Goal: Book appointment/travel/reservation

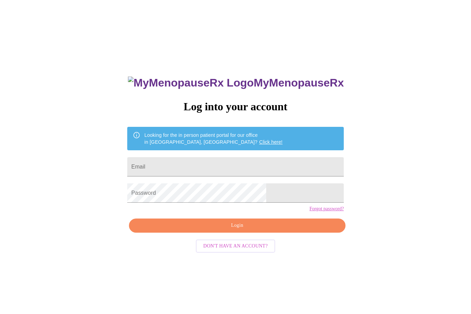
click at [266, 167] on input "Email" at bounding box center [235, 166] width 217 height 19
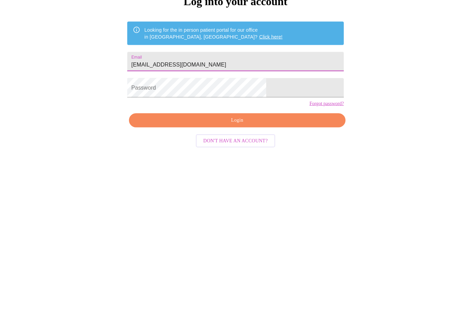
type input "[EMAIL_ADDRESS][DOMAIN_NAME]"
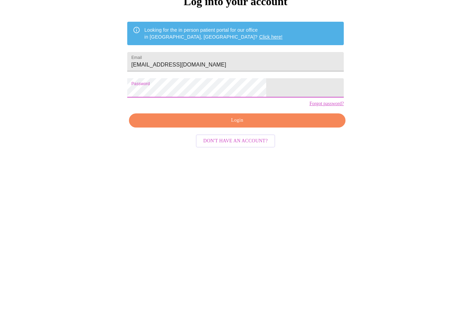
click at [267, 221] on span "Login" at bounding box center [237, 225] width 201 height 9
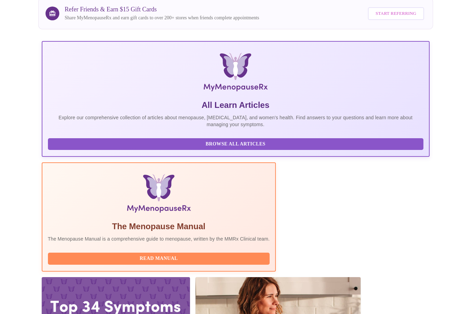
scroll to position [77, 0]
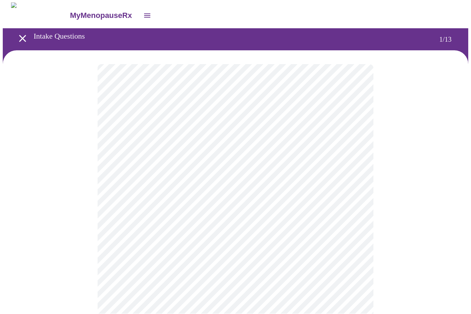
scroll to position [0, 0]
click at [355, 152] on body "MyMenopauseRx Intake Questions 1 / 13" at bounding box center [236, 318] width 466 height 633
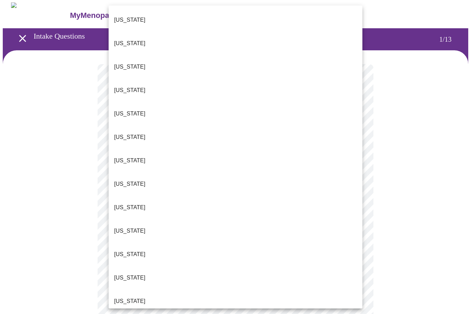
click at [132, 196] on li "[US_STATE]" at bounding box center [236, 207] width 254 height 23
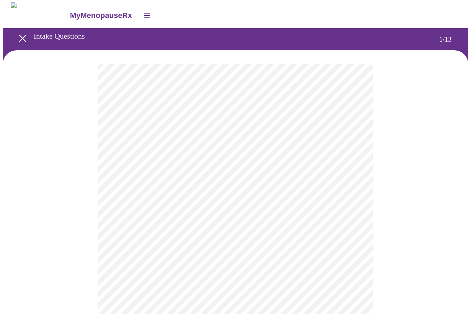
click at [355, 202] on body "MyMenopauseRx Intake Questions 1 / 13" at bounding box center [236, 316] width 466 height 629
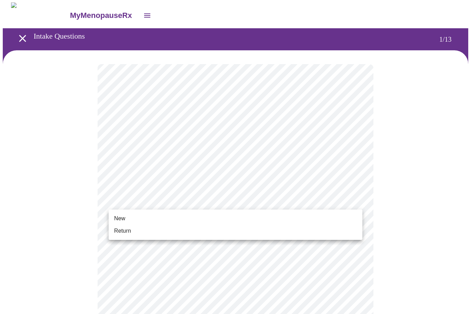
click at [236, 227] on li "Return" at bounding box center [236, 231] width 254 height 12
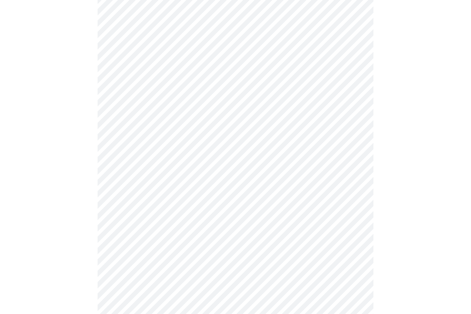
scroll to position [283, 0]
click at [357, 245] on body "MyMenopauseRx Intake Questions 1 / 13" at bounding box center [236, 30] width 466 height 620
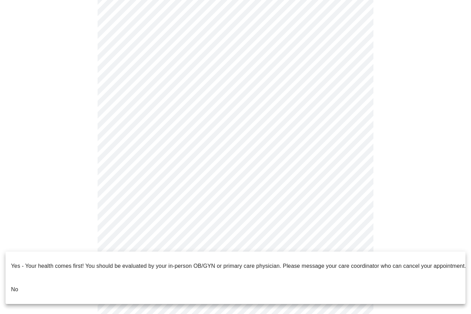
click at [47, 281] on li "No" at bounding box center [236, 289] width 460 height 23
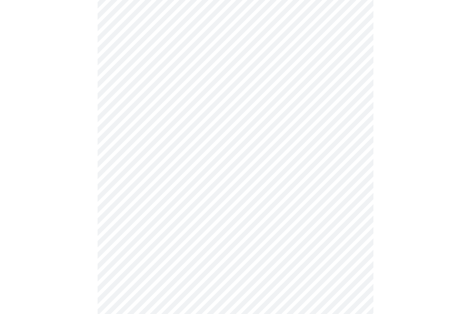
scroll to position [0, 0]
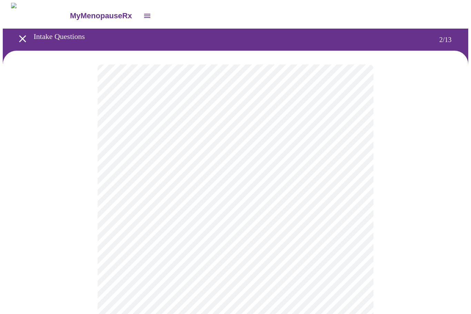
click at [358, 143] on body "MyMenopauseRx Intake Questions 2 / 13" at bounding box center [236, 210] width 466 height 414
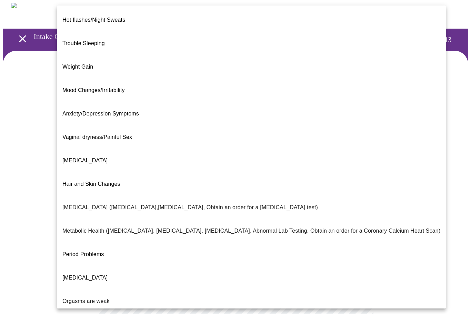
click at [75, 158] on span "Decreased libido" at bounding box center [84, 161] width 45 height 6
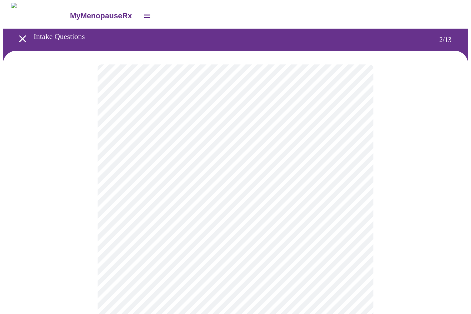
click at [346, 141] on body "MyMenopauseRx Intake Questions 2 / 13" at bounding box center [236, 208] width 466 height 410
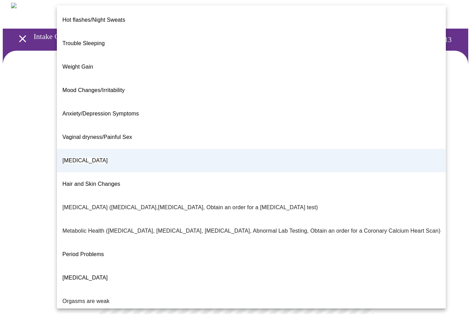
click at [24, 202] on div at bounding box center [235, 157] width 471 height 314
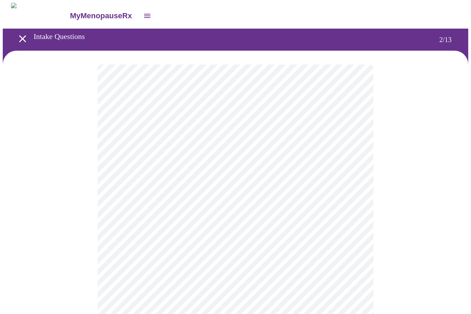
click at [125, 212] on body "MyMenopauseRx Intake Questions 2 / 13" at bounding box center [236, 208] width 466 height 410
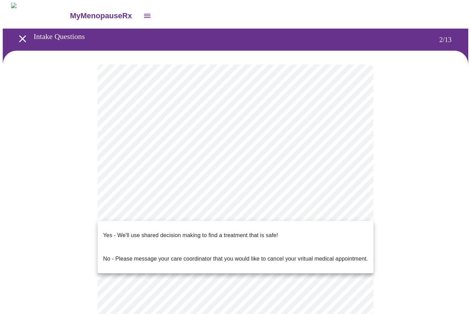
click at [116, 231] on p "Yes - We'll use shared decision making to find a treatment that is safe!" at bounding box center [190, 235] width 175 height 8
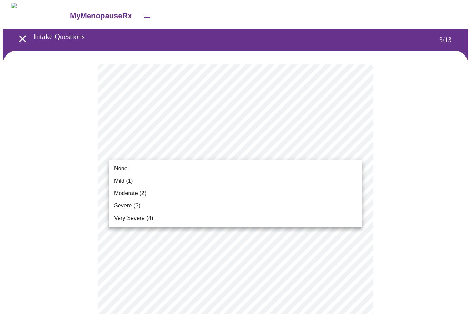
click at [133, 179] on span "Mild (1)" at bounding box center [123, 181] width 19 height 8
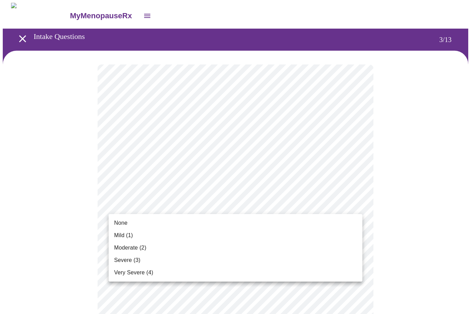
click at [142, 222] on li "None" at bounding box center [236, 223] width 254 height 12
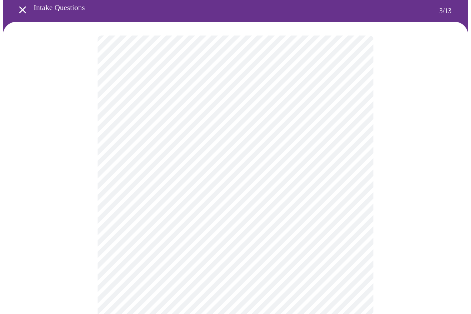
scroll to position [48, 0]
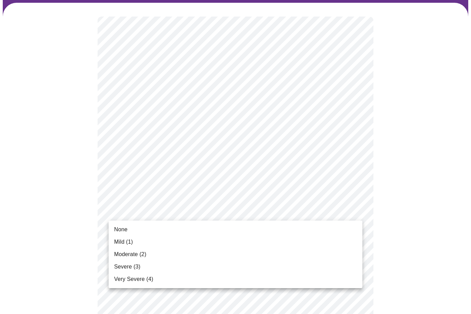
click at [172, 230] on li "None" at bounding box center [236, 230] width 254 height 12
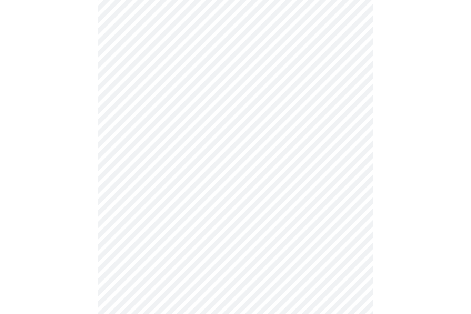
scroll to position [143, 0]
click at [357, 172] on body "MyMenopauseRx Intake Questions 3 / 13" at bounding box center [236, 303] width 466 height 886
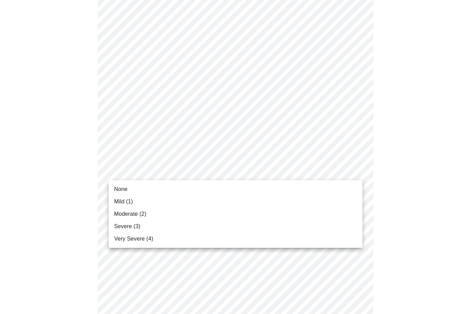
click at [143, 200] on li "Mild (1)" at bounding box center [236, 202] width 254 height 12
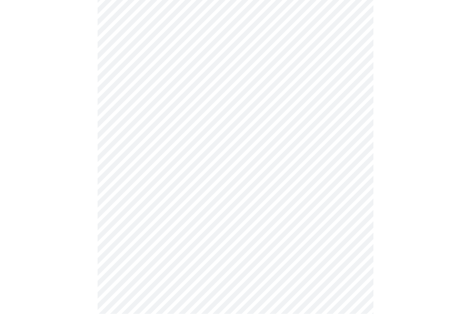
scroll to position [182, 0]
click at [353, 178] on body "MyMenopauseRx Intake Questions 3 / 13" at bounding box center [236, 259] width 466 height 877
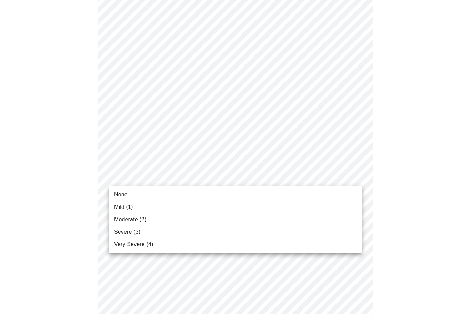
click at [150, 205] on li "Mild (1)" at bounding box center [236, 207] width 254 height 12
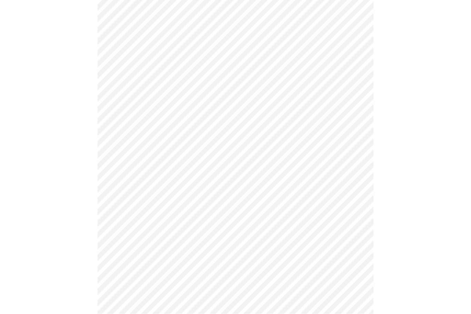
scroll to position [266, 0]
click at [353, 136] on body "MyMenopauseRx Intake Questions 3 / 13" at bounding box center [236, 170] width 466 height 867
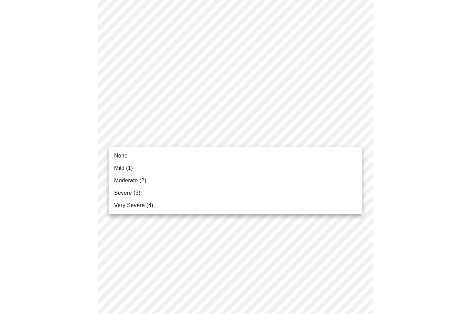
click at [151, 166] on li "Mild (1)" at bounding box center [236, 168] width 254 height 12
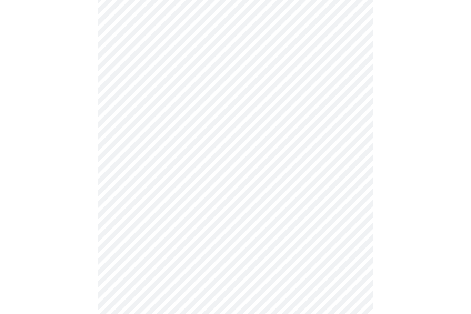
scroll to position [308, 0]
click at [345, 152] on body "MyMenopauseRx Intake Questions 3 / 13" at bounding box center [236, 124] width 466 height 858
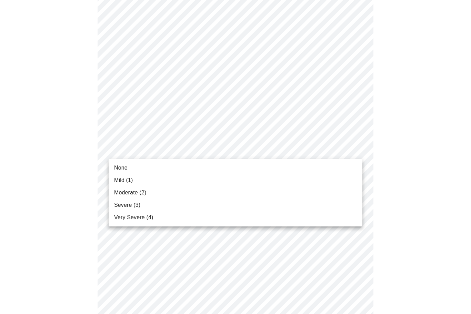
click at [124, 169] on span "None" at bounding box center [120, 168] width 13 height 8
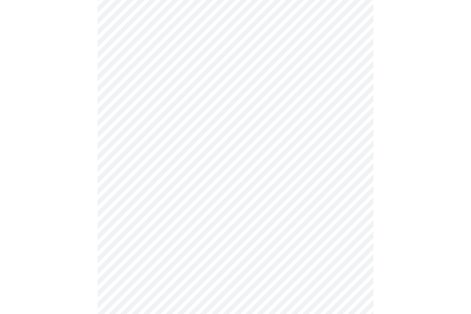
click at [345, 199] on body "MyMenopauseRx Intake Questions 3 / 13" at bounding box center [236, 118] width 466 height 849
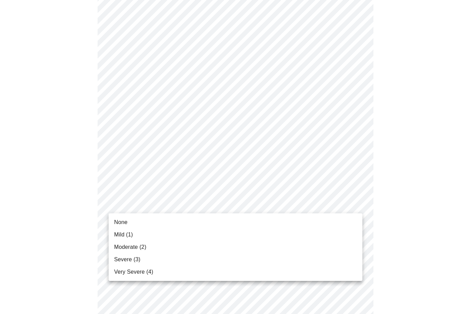
click at [133, 247] on span "Moderate (2)" at bounding box center [130, 247] width 32 height 8
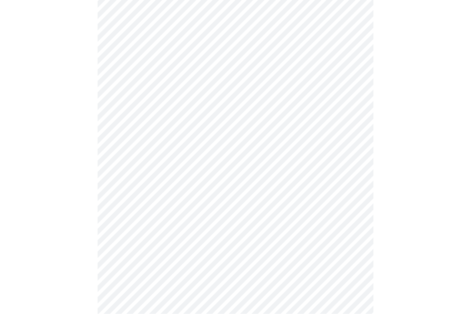
scroll to position [350, 0]
click at [121, 218] on body "MyMenopauseRx Intake Questions 3 / 13" at bounding box center [236, 72] width 466 height 839
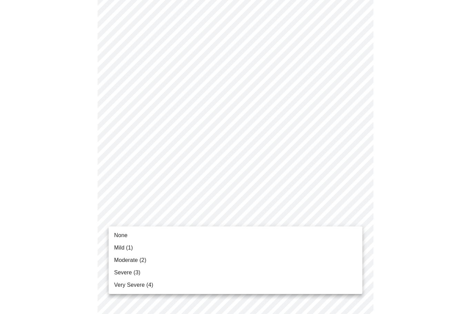
click at [128, 247] on span "Mild (1)" at bounding box center [123, 248] width 19 height 8
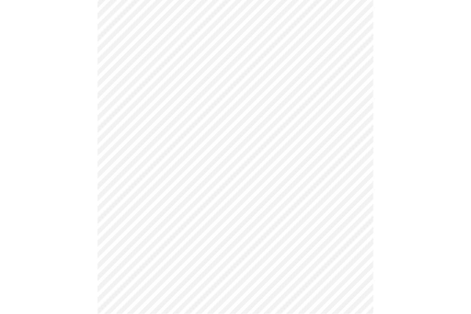
click at [120, 225] on body "MyMenopauseRx Intake Questions 3 / 13" at bounding box center [236, 25] width 466 height 830
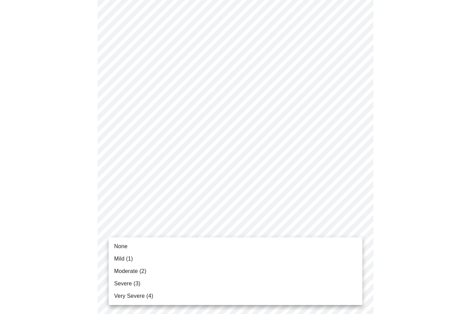
click at [120, 246] on span "None" at bounding box center [120, 247] width 13 height 8
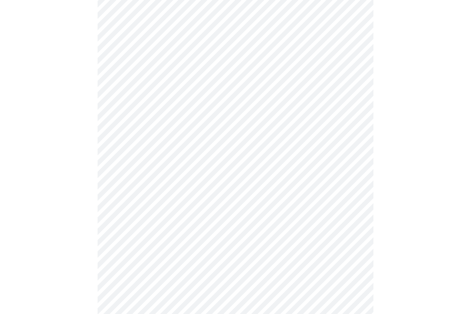
scroll to position [483, 0]
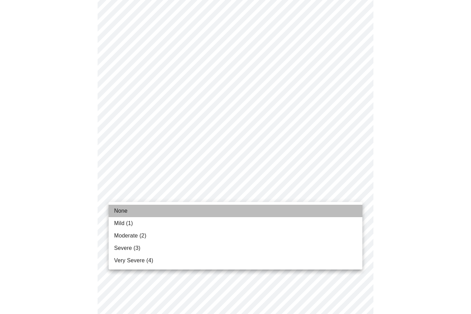
click at [119, 211] on span "None" at bounding box center [120, 211] width 13 height 8
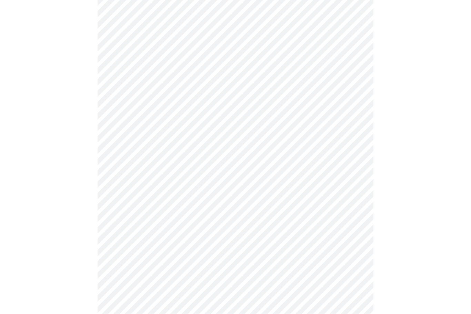
scroll to position [275, 0]
click at [120, 115] on body "MyMenopauseRx Intake Questions 4 / 13" at bounding box center [236, 52] width 466 height 651
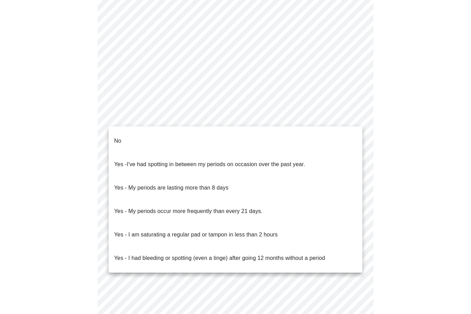
click at [118, 131] on li "No" at bounding box center [236, 140] width 254 height 23
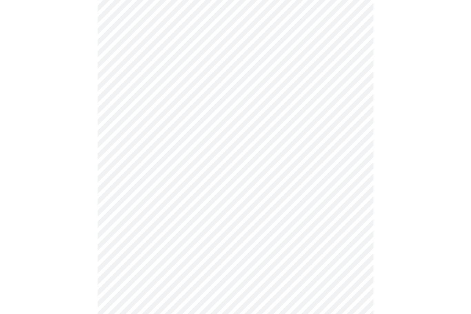
click at [120, 167] on body "MyMenopauseRx Intake Questions 4 / 13" at bounding box center [236, 50] width 466 height 647
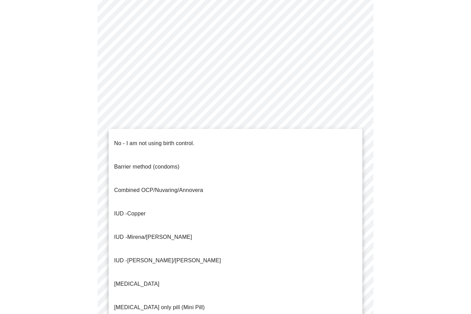
click at [135, 139] on p "No - I am not using birth control." at bounding box center [154, 143] width 80 height 8
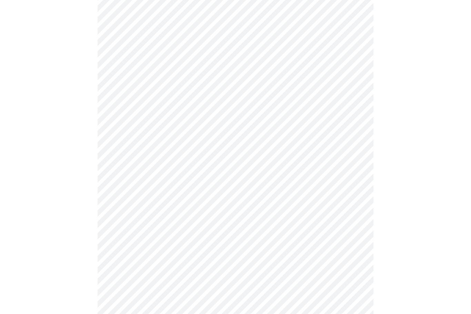
click at [125, 218] on body "MyMenopauseRx Intake Questions 4 / 13" at bounding box center [236, 49] width 466 height 644
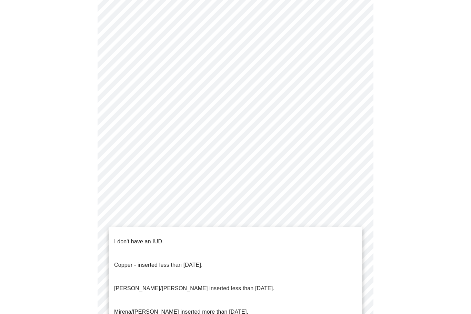
click at [130, 239] on p "I don't have an IUD." at bounding box center [139, 242] width 50 height 8
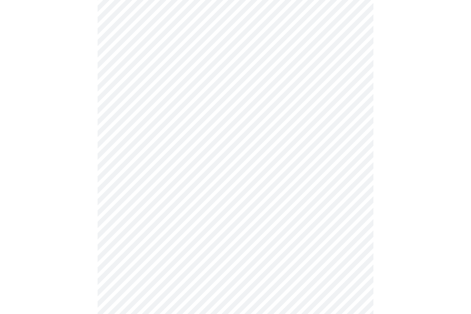
click at [125, 268] on body "MyMenopauseRx Intake Questions 4 / 13" at bounding box center [236, 47] width 466 height 640
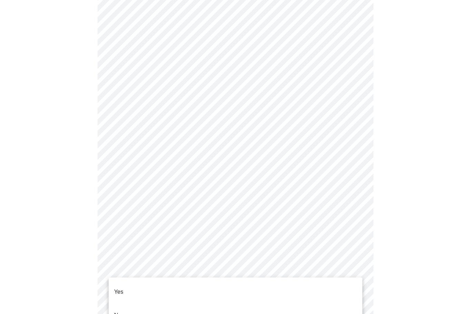
click at [119, 288] on p "Yes" at bounding box center [118, 292] width 9 height 8
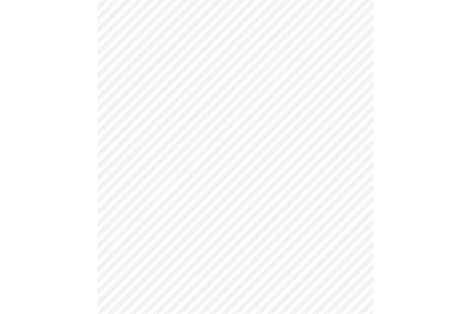
scroll to position [0, 0]
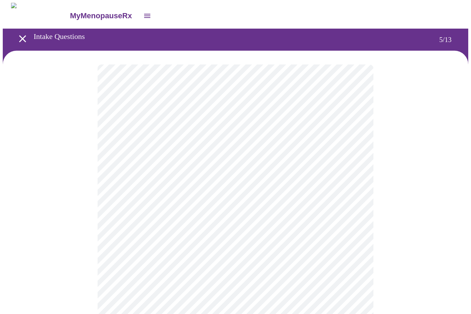
click at [126, 179] on body "MyMenopauseRx Intake Questions 5 / 13" at bounding box center [236, 242] width 466 height 479
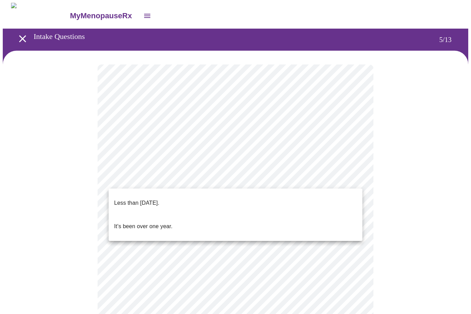
click at [126, 222] on p "It's been over one year." at bounding box center [143, 226] width 58 height 8
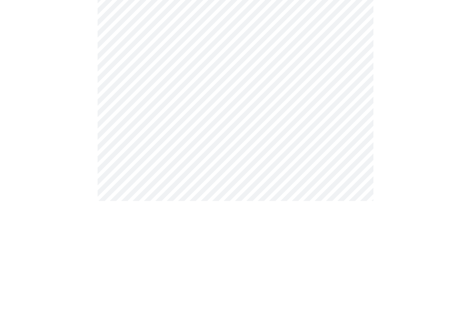
click at [135, 87] on body "MyMenopauseRx Intake Questions 6 / 13" at bounding box center [236, 187] width 466 height 368
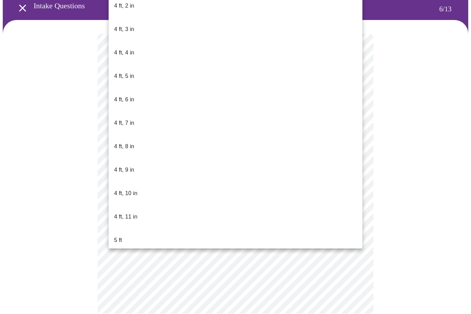
scroll to position [283, 0]
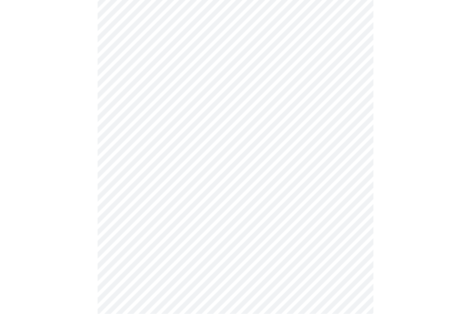
scroll to position [1859, 0]
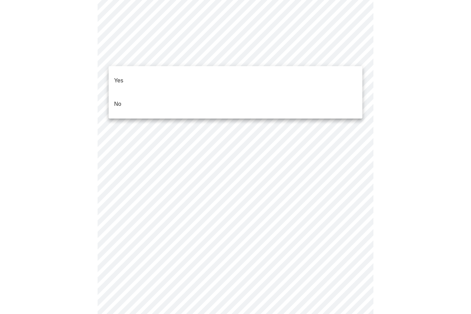
click at [118, 100] on p "No" at bounding box center [117, 104] width 7 height 8
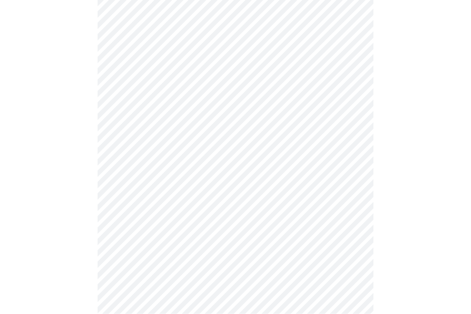
scroll to position [441, 0]
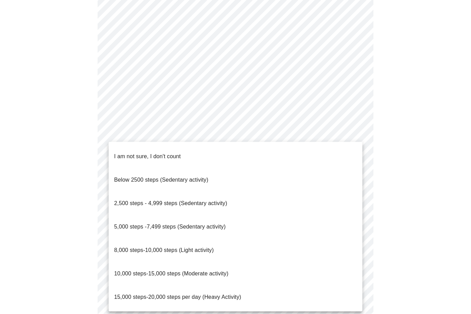
scroll to position [564, 0]
click at [126, 177] on span "Below 2500 steps (Sedentary activity)" at bounding box center [161, 180] width 94 height 6
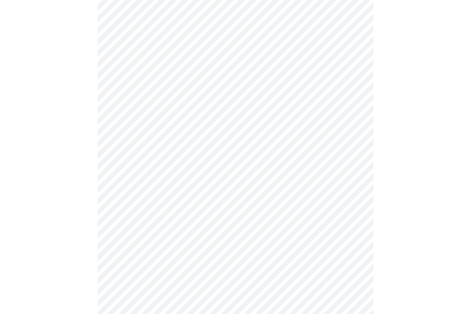
scroll to position [561, 0]
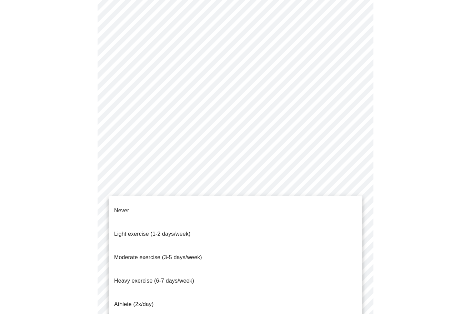
click at [68, 245] on div at bounding box center [235, 157] width 471 height 314
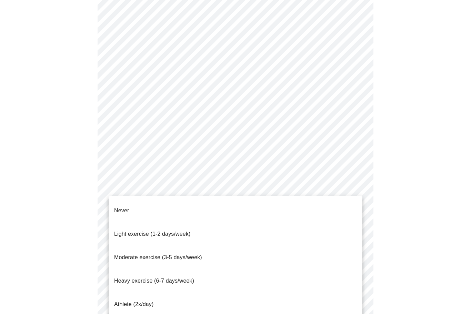
click at [130, 255] on span "Moderate exercise (3-5 days/week)" at bounding box center [158, 258] width 88 height 6
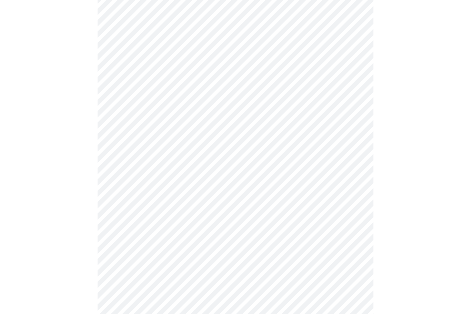
scroll to position [557, 0]
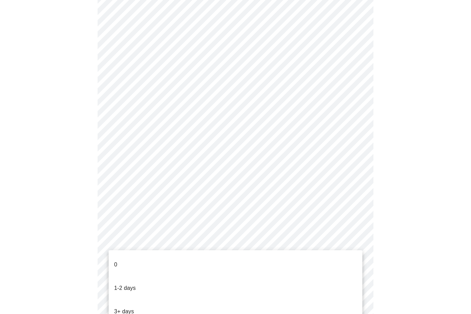
click at [127, 284] on p "1-2 days" at bounding box center [125, 288] width 22 height 8
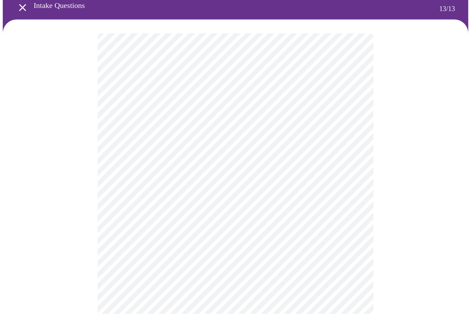
scroll to position [31, 0]
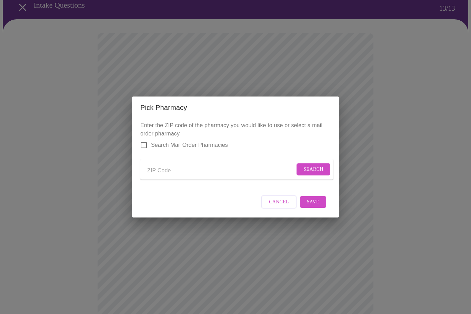
click at [157, 176] on input "Send a message to your care team" at bounding box center [221, 170] width 148 height 11
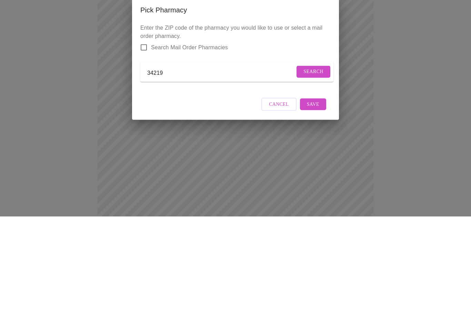
click at [320, 165] on span "Search" at bounding box center [314, 169] width 20 height 9
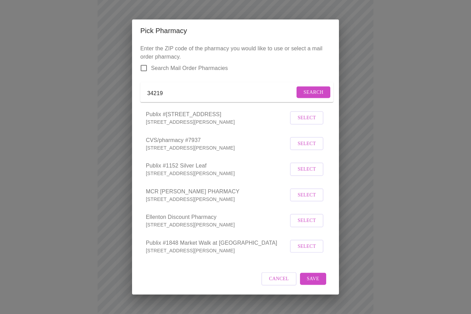
scroll to position [178, 0]
click at [181, 99] on input "34219" at bounding box center [221, 93] width 148 height 11
type input "34222"
click at [318, 97] on span "Search" at bounding box center [314, 92] width 20 height 9
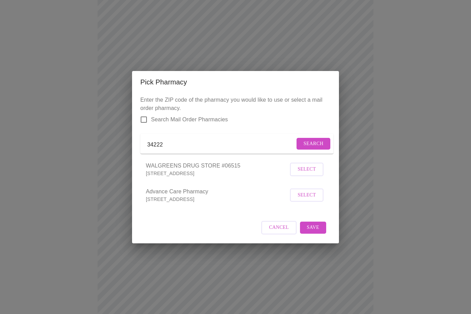
click at [304, 174] on span "Select" at bounding box center [307, 169] width 18 height 9
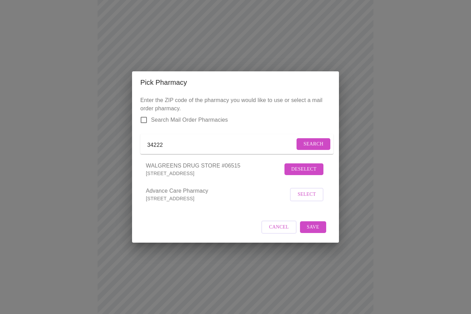
click at [314, 232] on span "Save" at bounding box center [313, 227] width 12 height 9
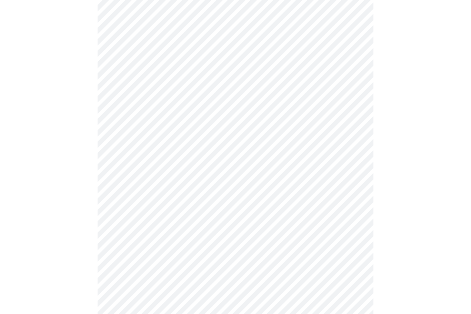
scroll to position [219, 0]
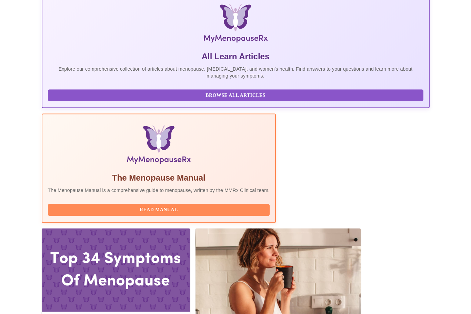
scroll to position [124, 0]
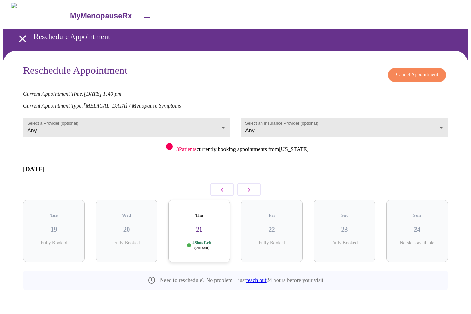
click at [194, 226] on h3 "21" at bounding box center [199, 230] width 51 height 8
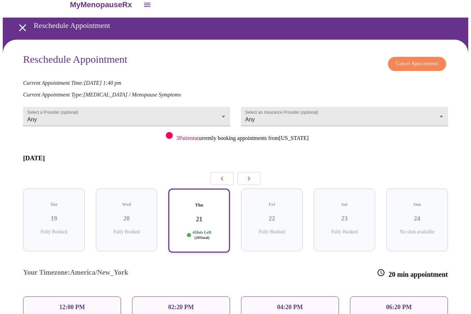
scroll to position [21, 0]
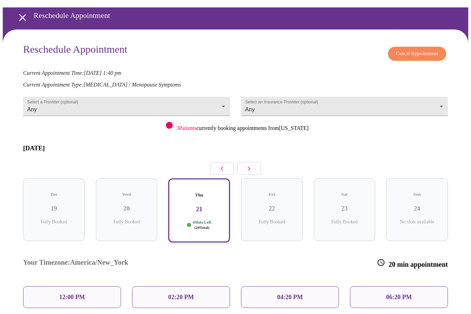
click at [22, 16] on icon "open drawer" at bounding box center [23, 18] width 12 height 12
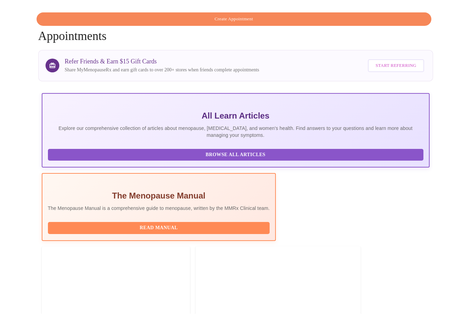
scroll to position [23, 0]
